Goal: Task Accomplishment & Management: Use online tool/utility

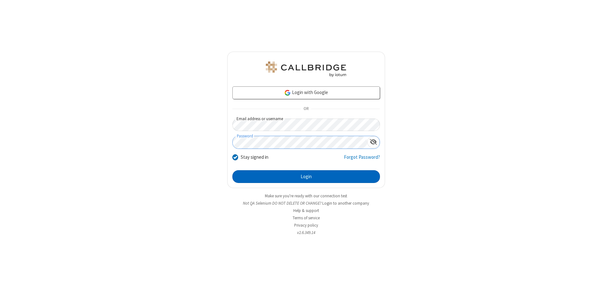
click at [306, 176] on button "Login" at bounding box center [305, 176] width 147 height 13
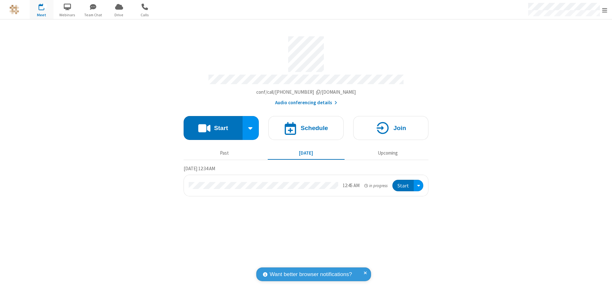
click at [213, 125] on button "Start" at bounding box center [212, 128] width 59 height 24
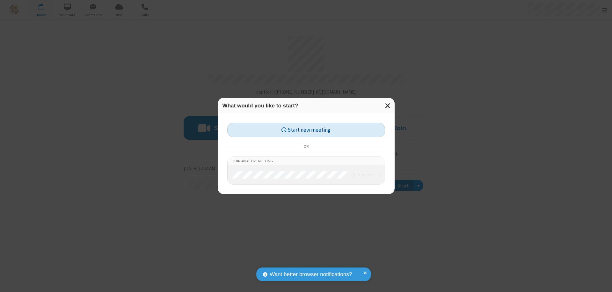
click at [306, 130] on button "Start new meeting" at bounding box center [306, 130] width 158 height 14
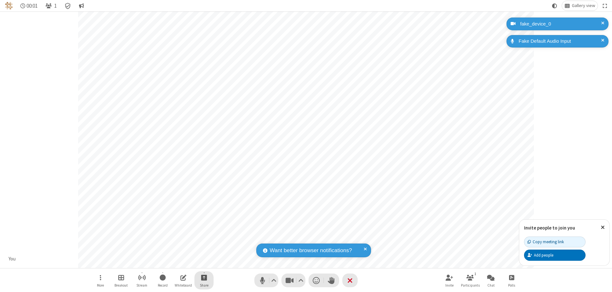
click at [204, 277] on span "Start sharing" at bounding box center [204, 277] width 6 height 8
click at [178, 262] on span "Share my screen" at bounding box center [178, 262] width 7 height 5
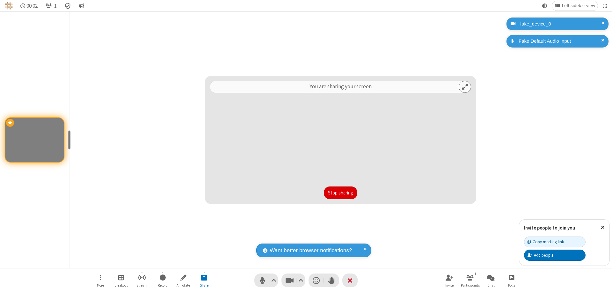
click at [340, 193] on button "Stop sharing" at bounding box center [340, 192] width 33 height 13
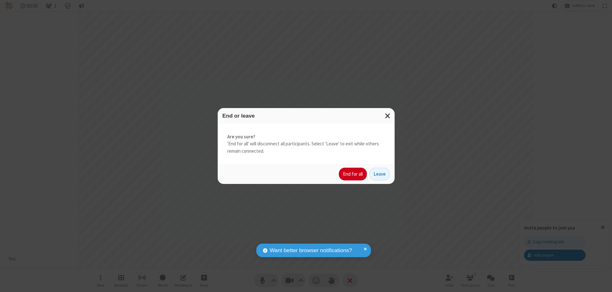
click at [353, 174] on button "End for all" at bounding box center [353, 174] width 28 height 13
